Goal: Transaction & Acquisition: Purchase product/service

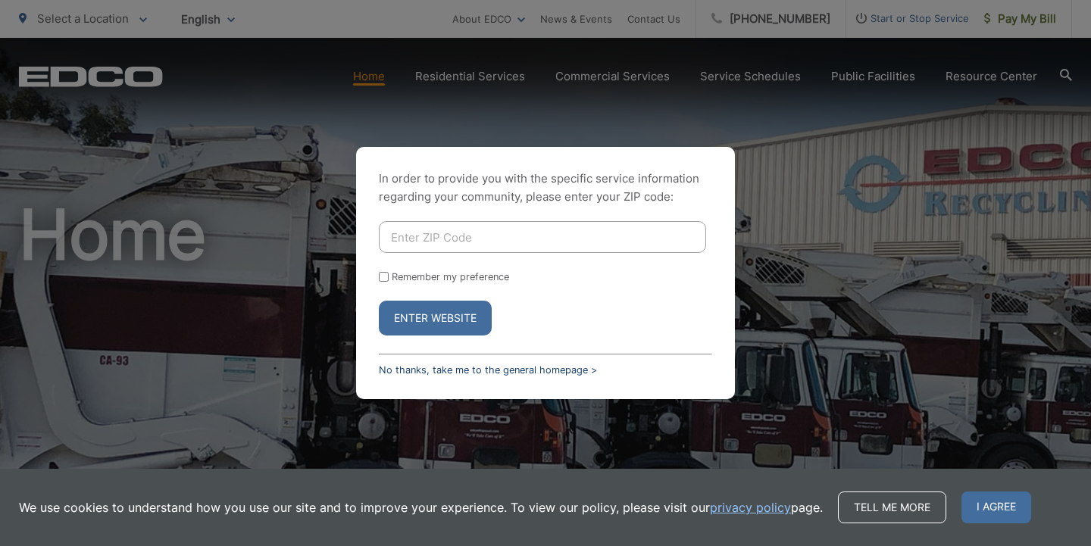
click at [427, 370] on link "No thanks, take me to the general homepage >" at bounding box center [488, 370] width 218 height 11
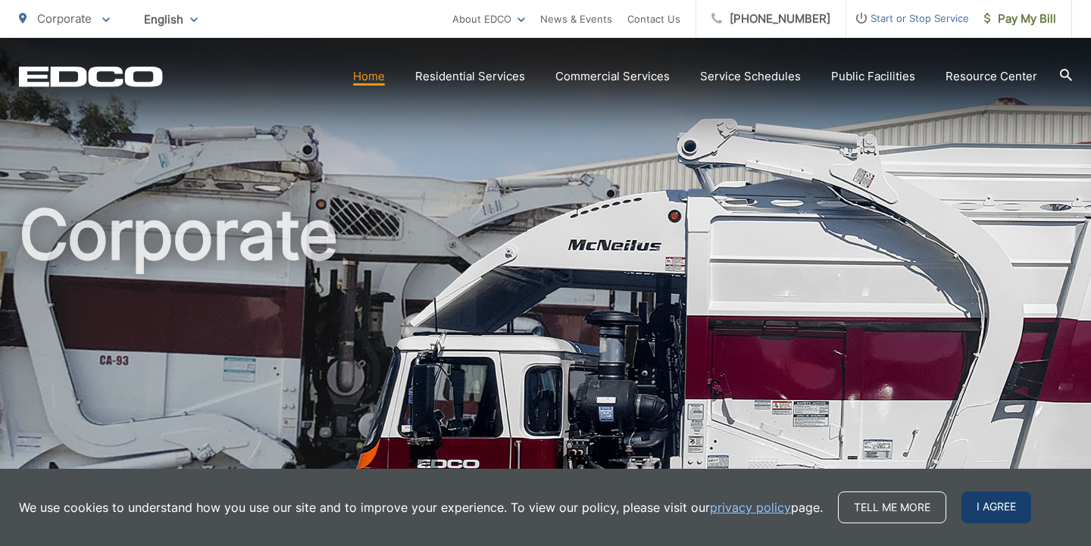
click at [1004, 505] on span "I agree" at bounding box center [997, 508] width 70 height 32
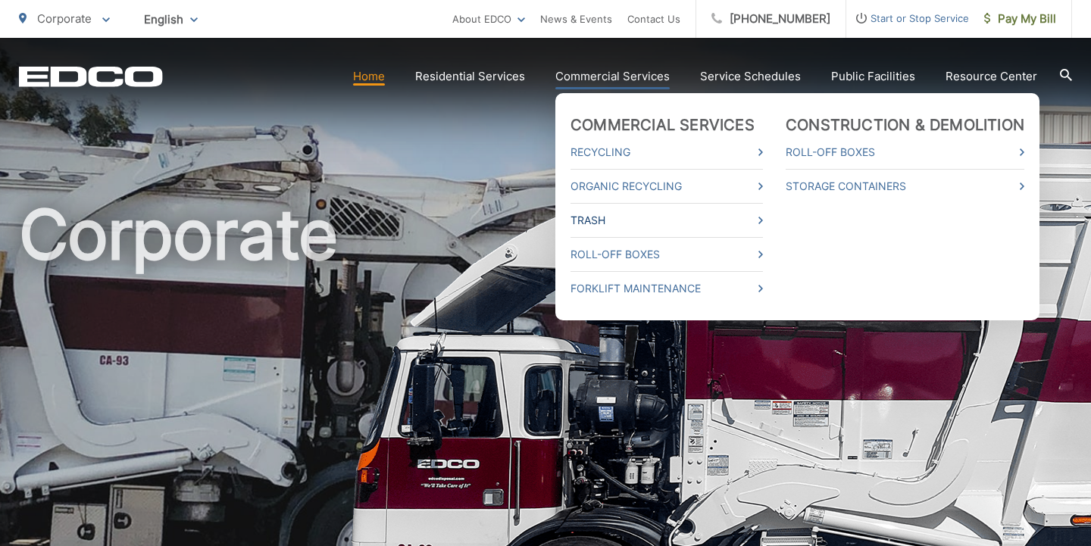
click at [599, 220] on link "Trash" at bounding box center [667, 220] width 192 height 18
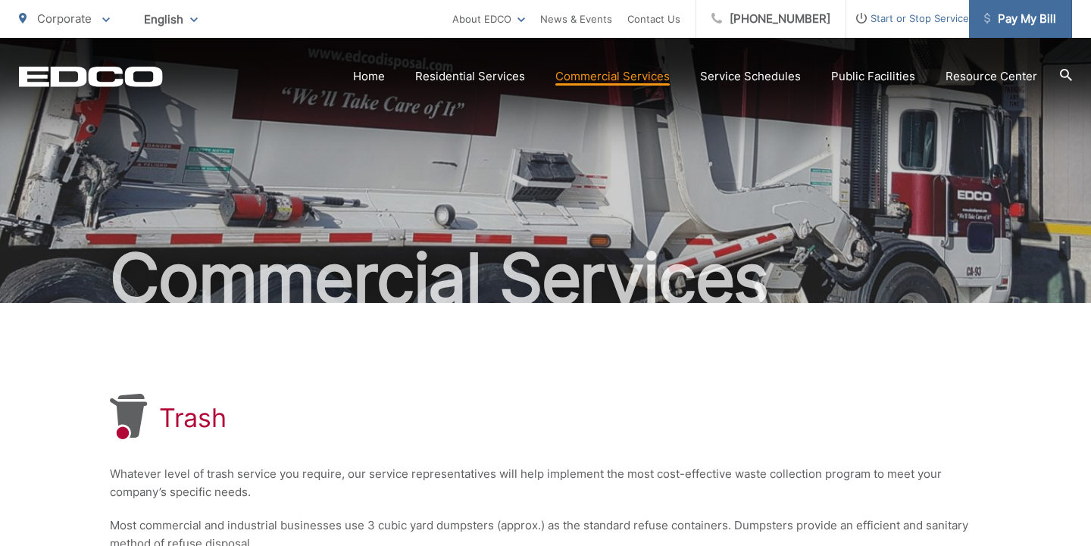
click at [1014, 23] on span "Pay My Bill" at bounding box center [1020, 19] width 72 height 18
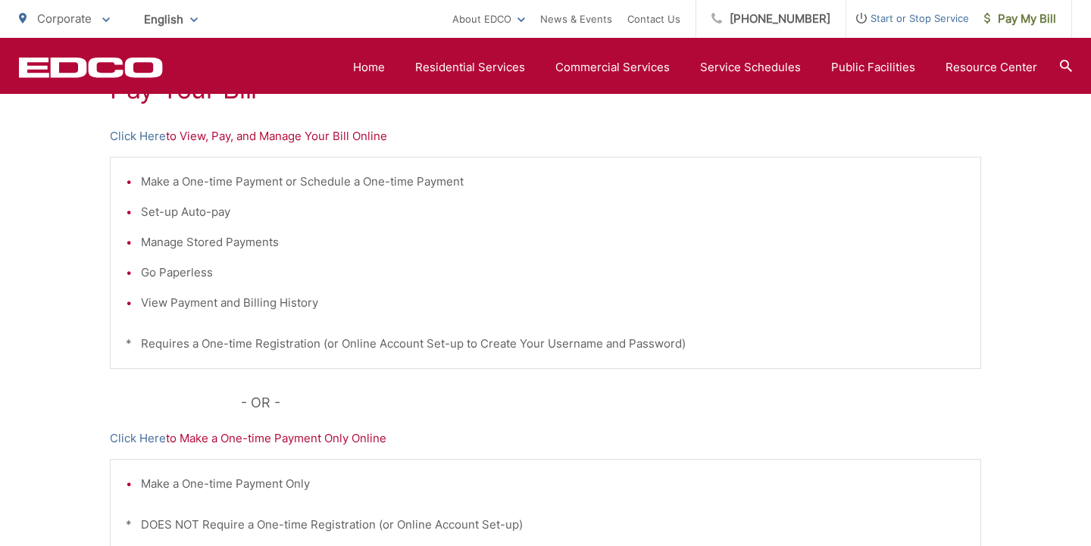
scroll to position [318, 0]
click at [133, 136] on link "Click Here" at bounding box center [138, 139] width 56 height 18
